Goal: Task Accomplishment & Management: Complete application form

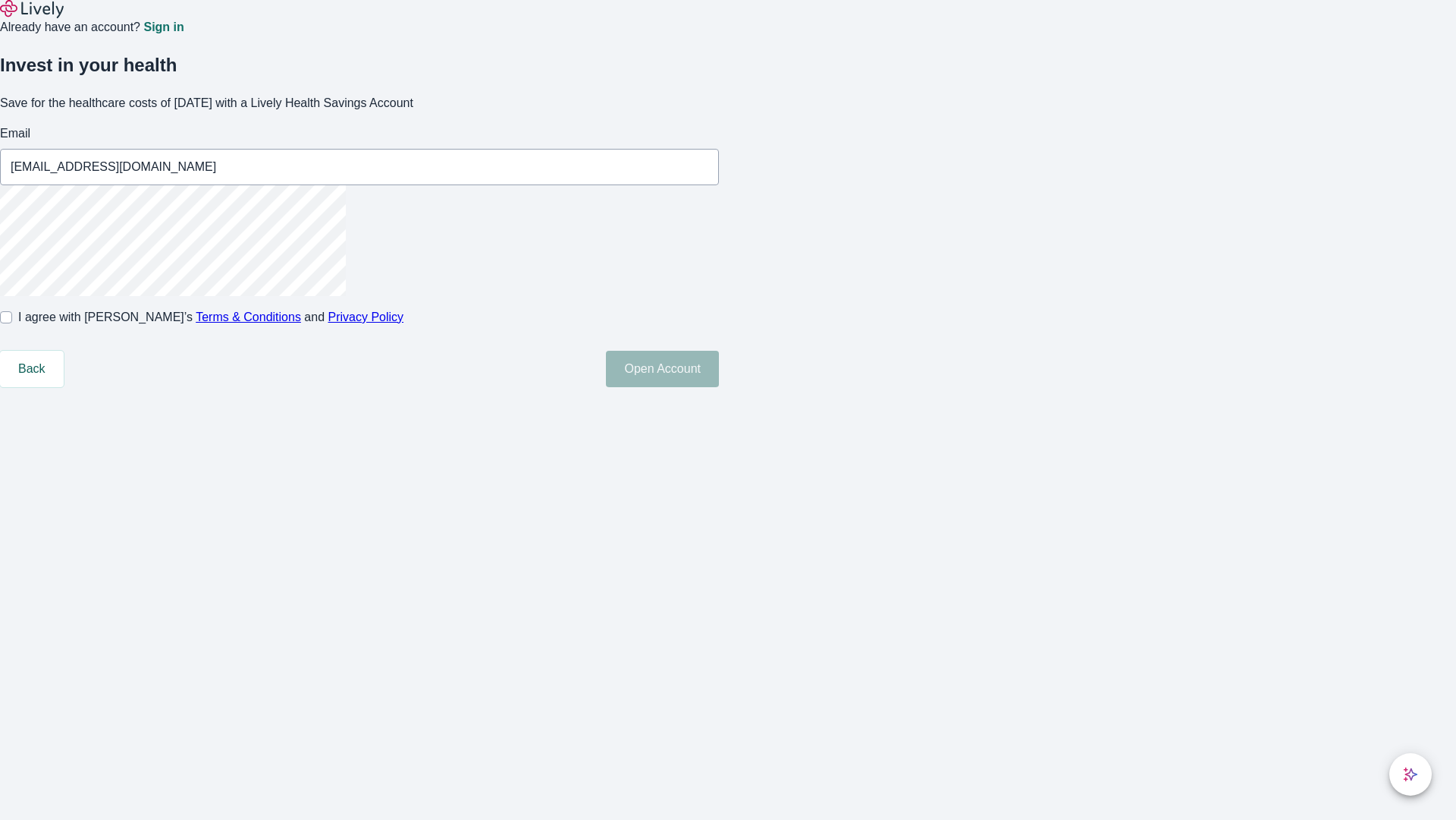
click at [12, 323] on input "I agree with Lively’s Terms & Conditions and Privacy Policy" at bounding box center [6, 316] width 12 height 12
checkbox input "true"
click at [719, 387] on button "Open Account" at bounding box center [662, 369] width 113 height 36
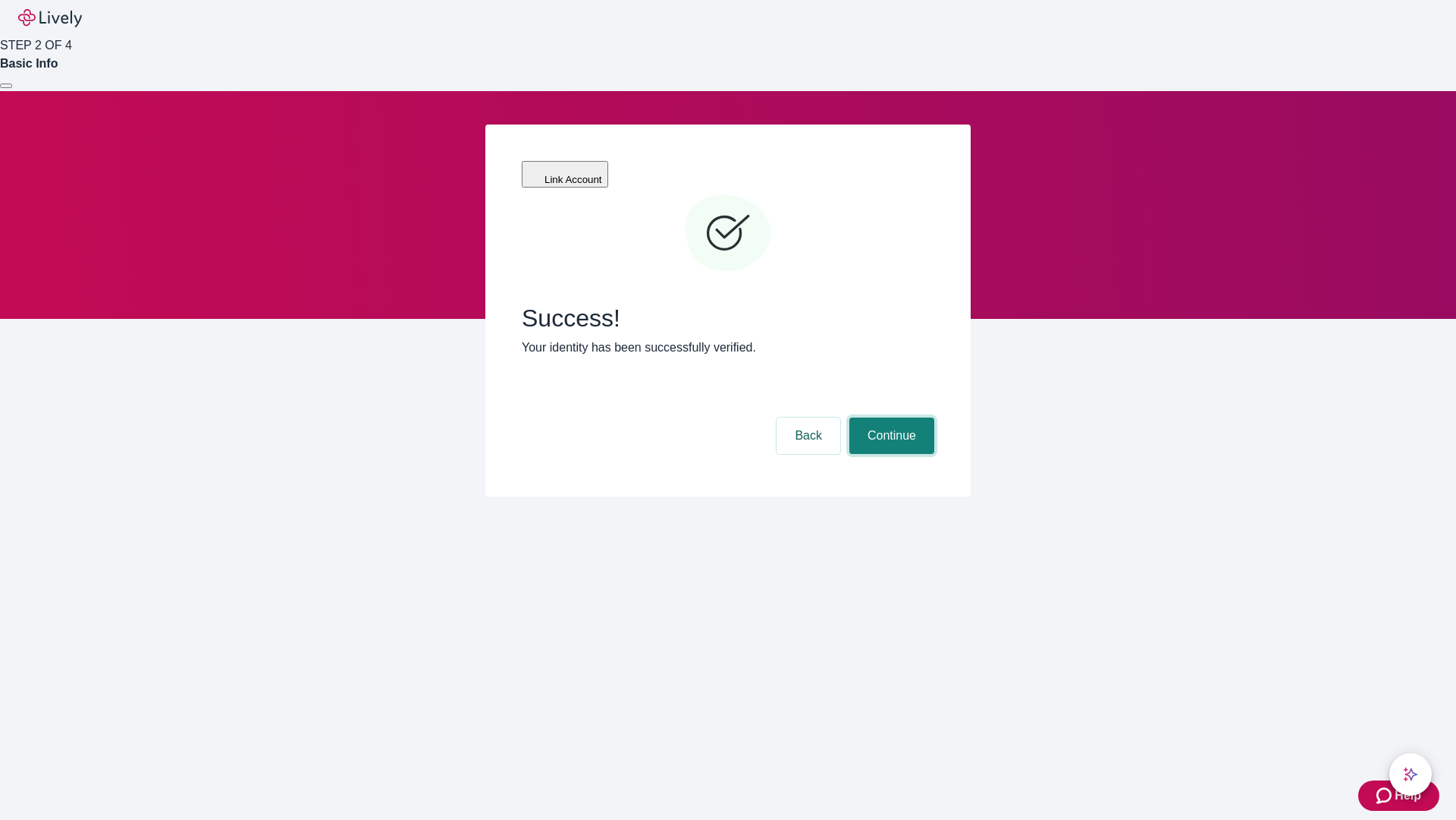
click at [890, 417] on button "Continue" at bounding box center [891, 435] width 85 height 36
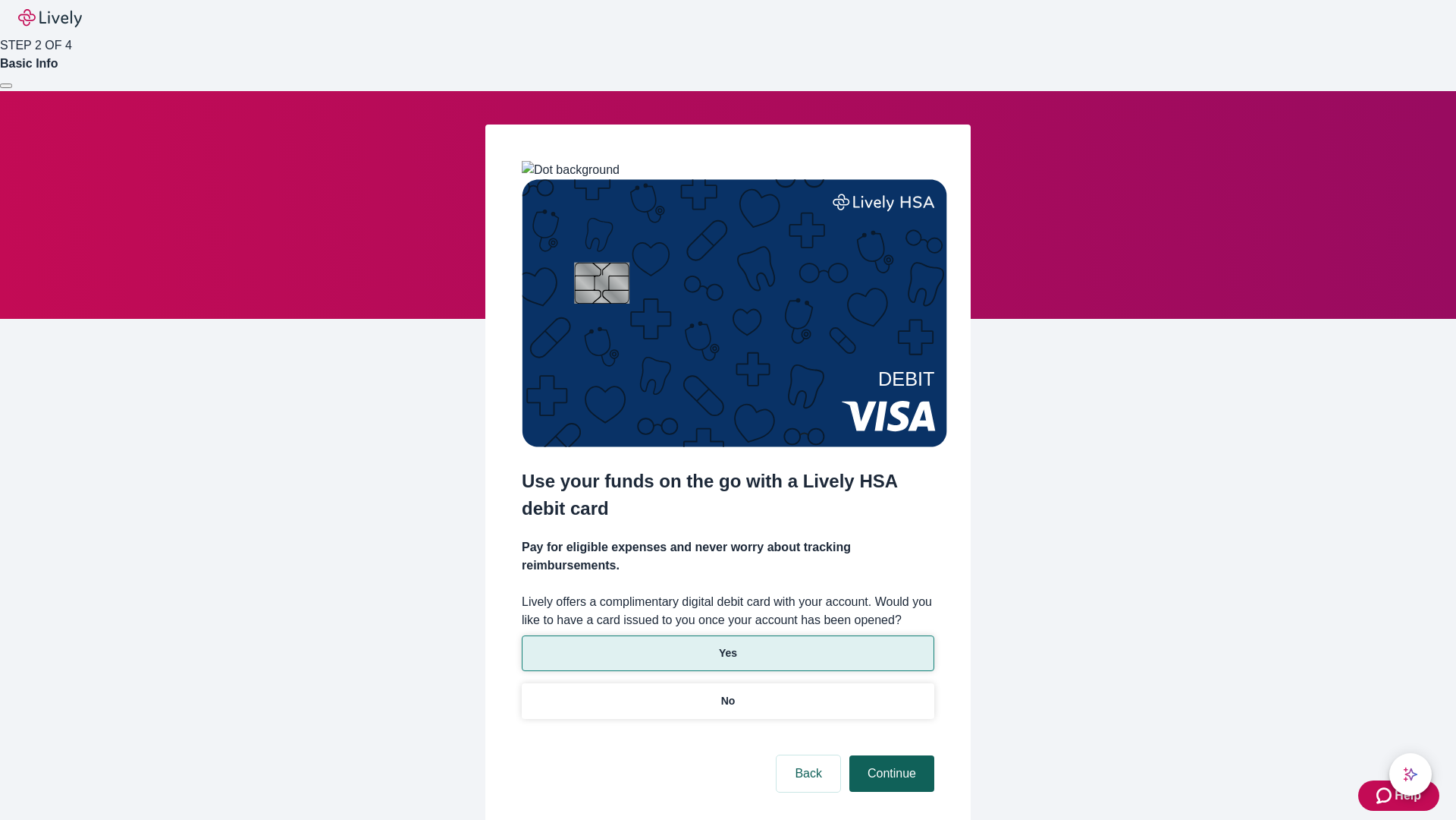
click at [728, 645] on p "Yes" at bounding box center [728, 653] width 18 height 16
click at [890, 755] on button "Continue" at bounding box center [891, 773] width 85 height 36
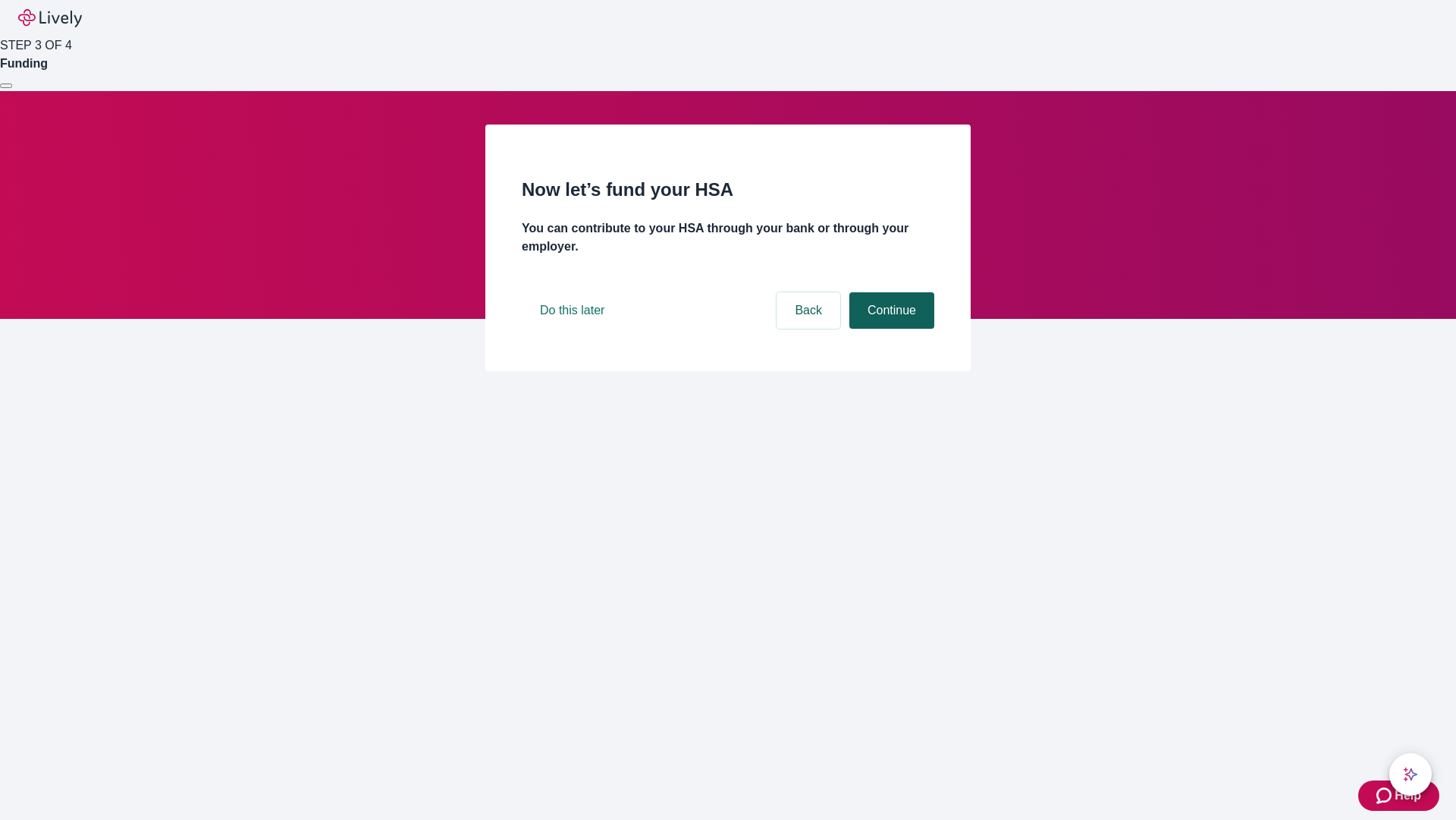
click at [890, 329] on button "Continue" at bounding box center [891, 311] width 85 height 36
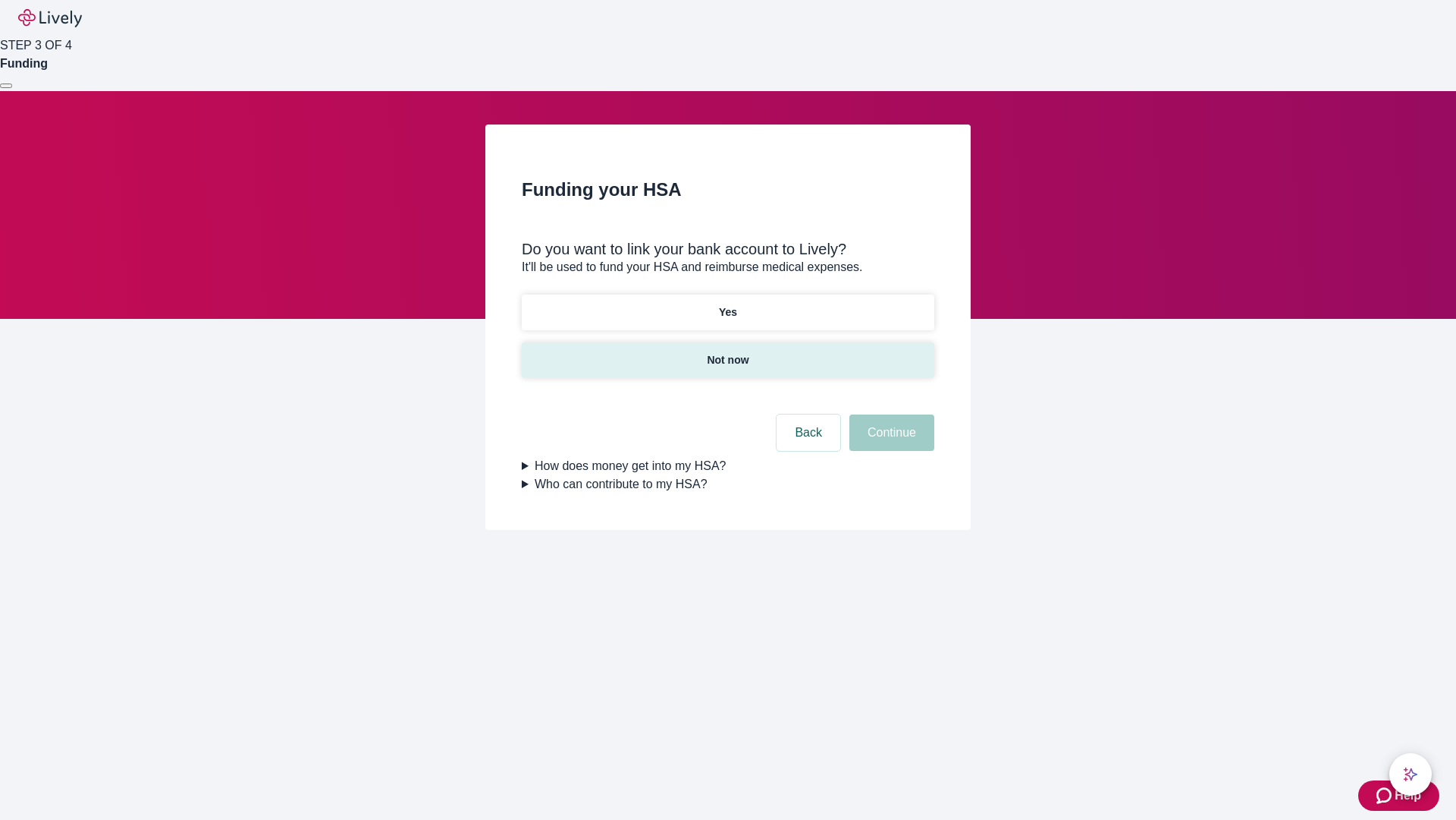
click at [728, 352] on p "Not now" at bounding box center [728, 360] width 42 height 16
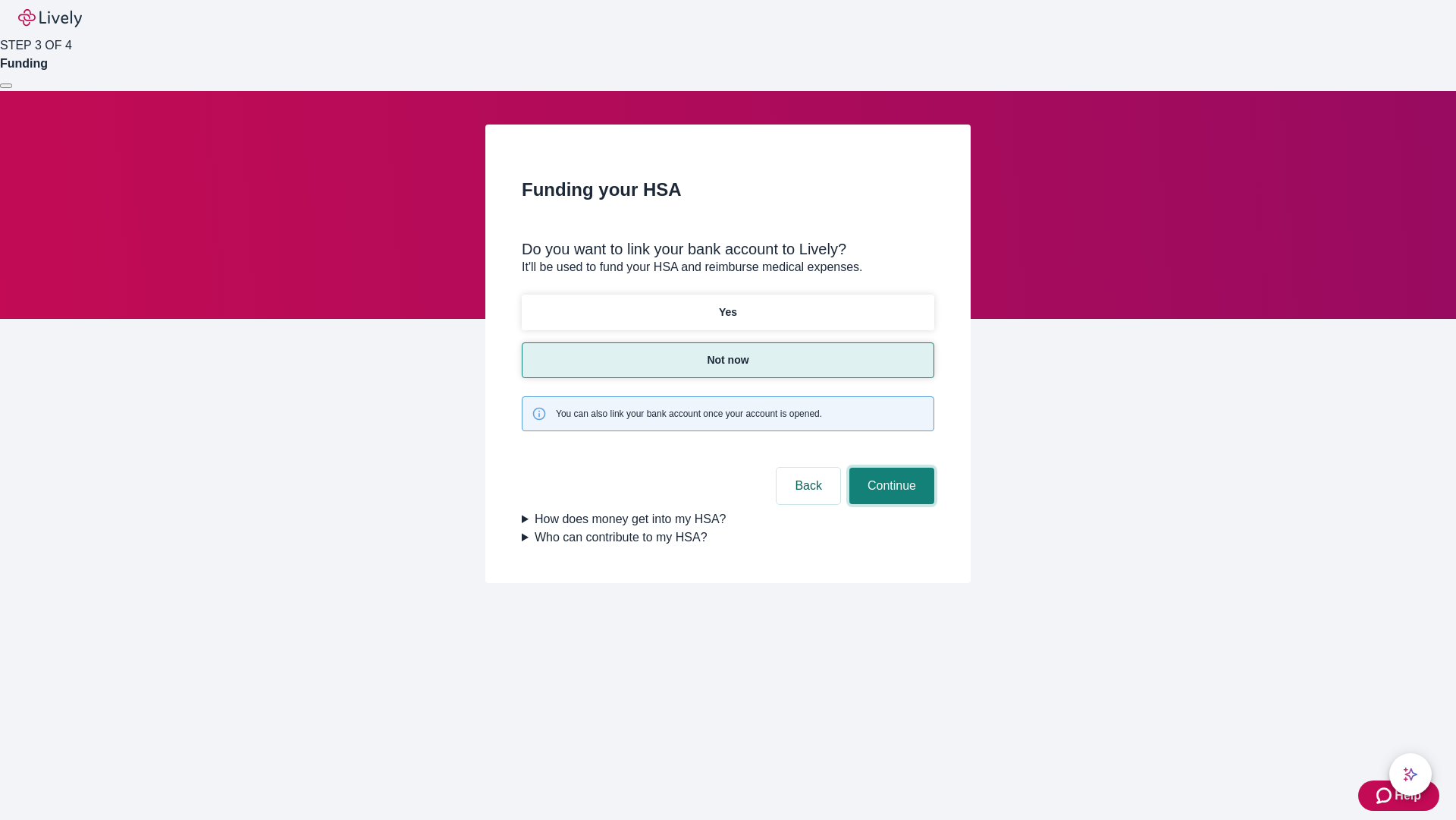
click at [890, 467] on button "Continue" at bounding box center [891, 485] width 85 height 36
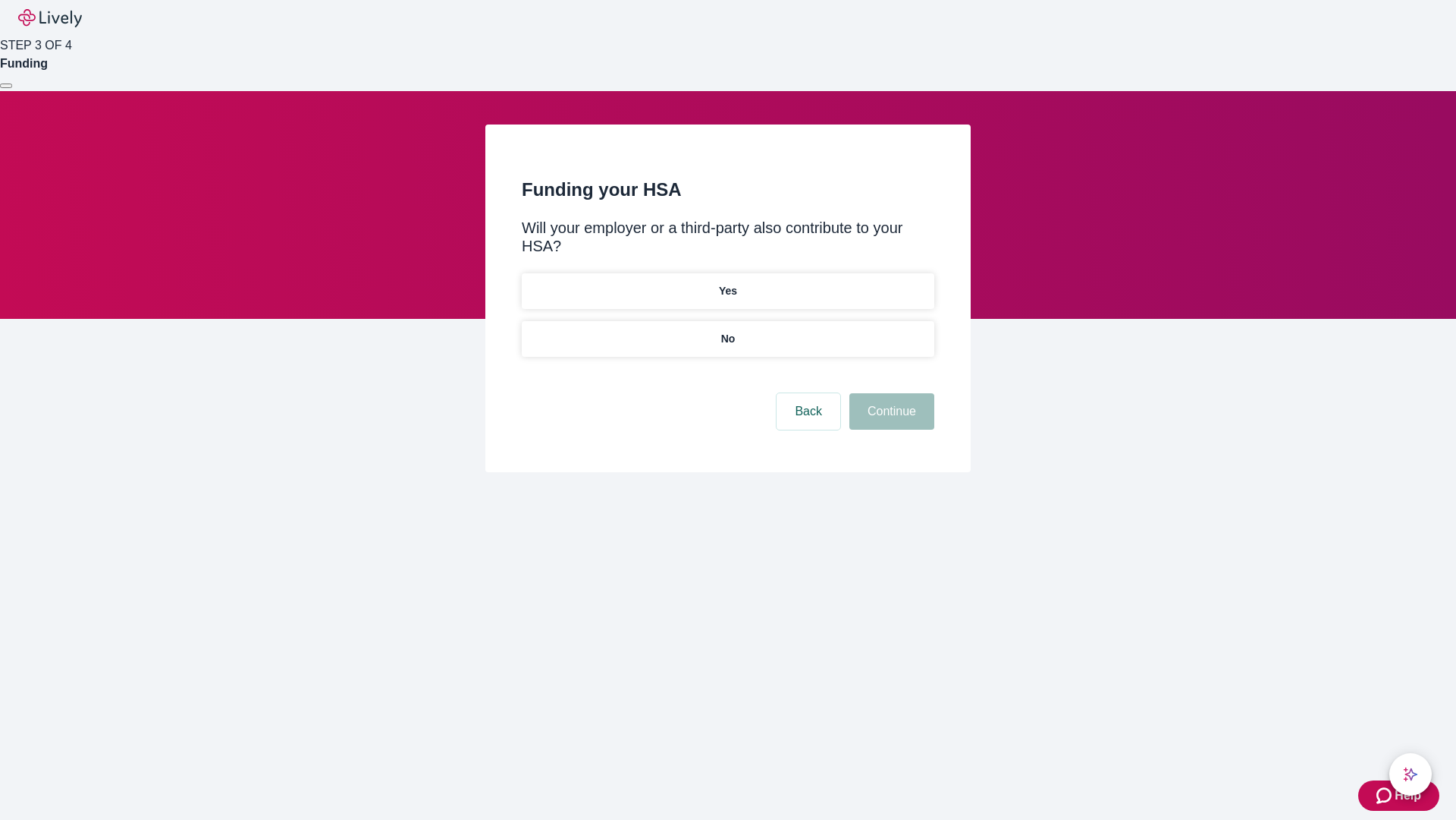
click at [728, 331] on p "No" at bounding box center [728, 339] width 14 height 16
click at [890, 393] on button "Continue" at bounding box center [891, 411] width 85 height 36
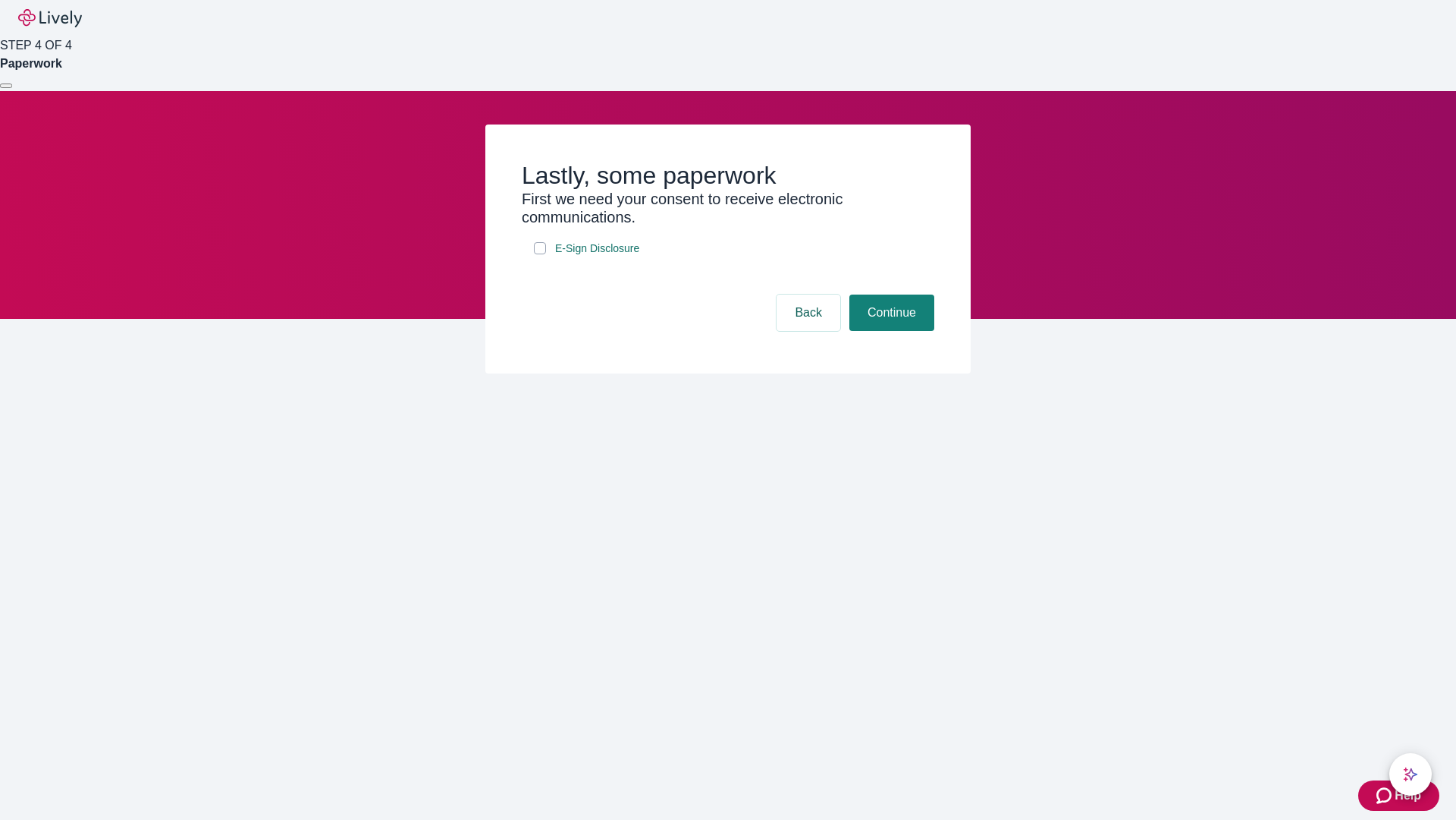
click at [540, 254] on input "E-Sign Disclosure" at bounding box center [540, 247] width 12 height 12
checkbox input "true"
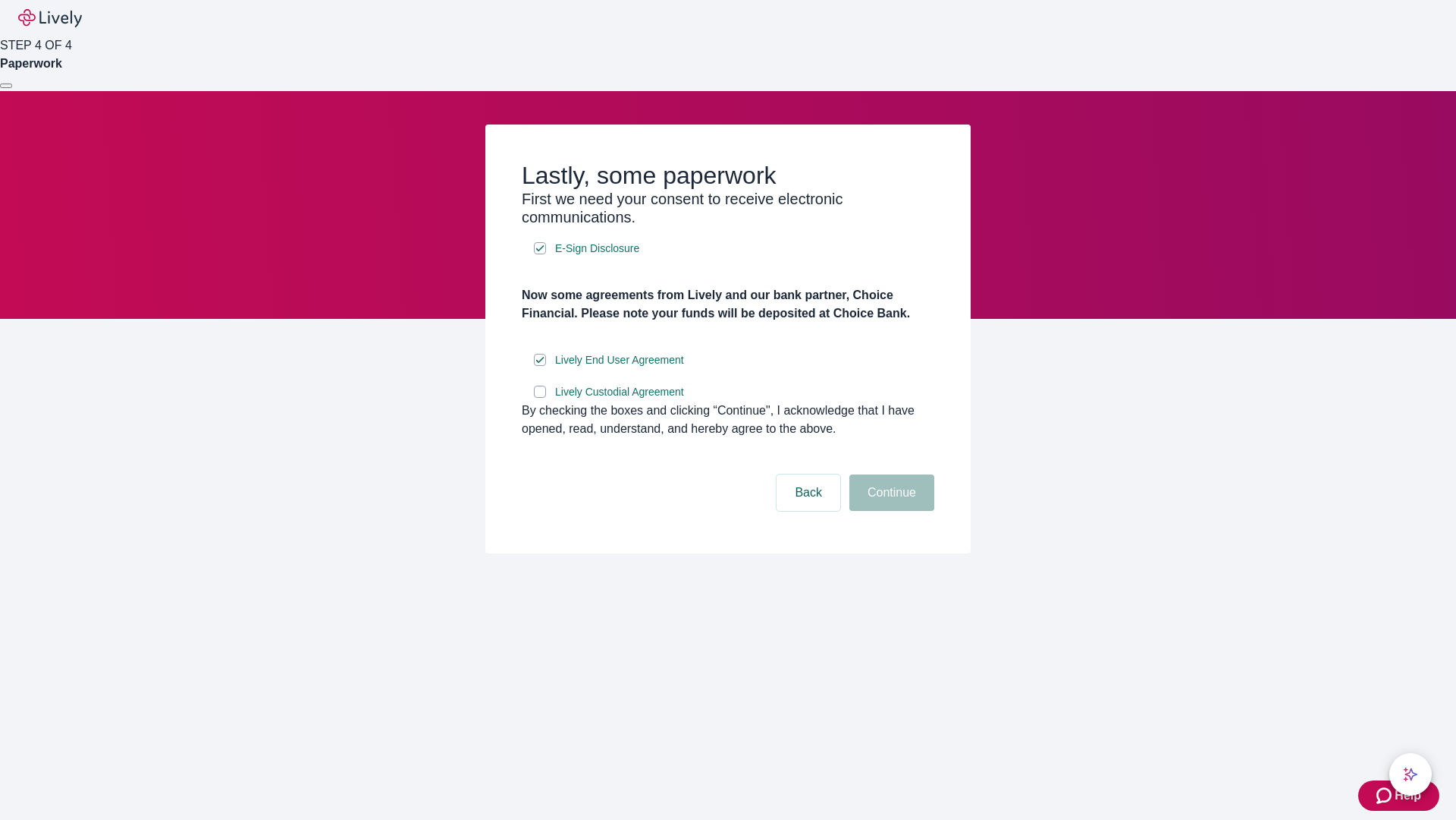
click at [540, 398] on input "Lively Custodial Agreement" at bounding box center [540, 391] width 12 height 12
checkbox input "true"
click at [890, 511] on button "Continue" at bounding box center [891, 493] width 85 height 36
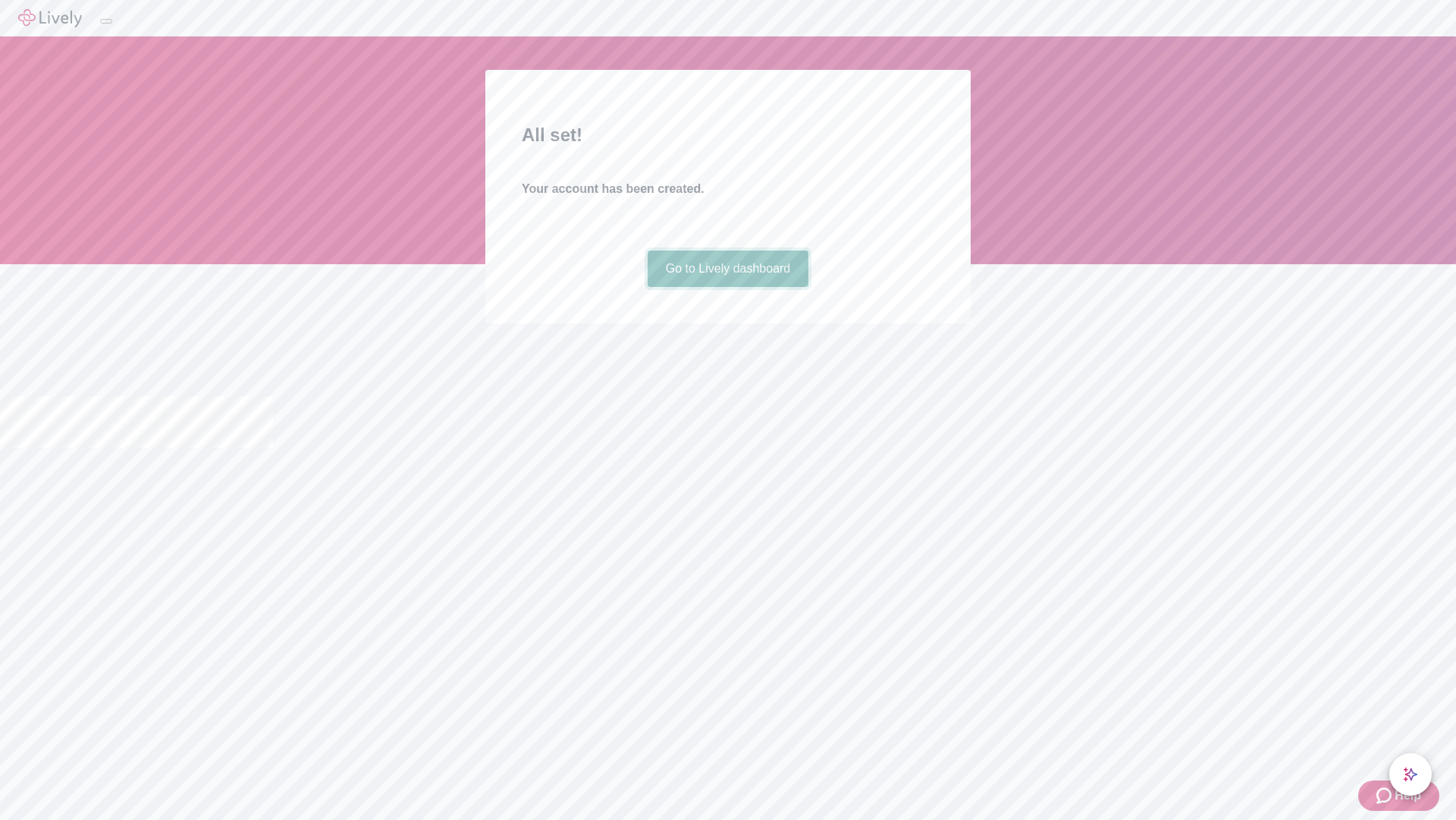
click at [728, 287] on link "Go to Lively dashboard" at bounding box center [728, 269] width 162 height 36
